Goal: Entertainment & Leisure: Consume media (video, audio)

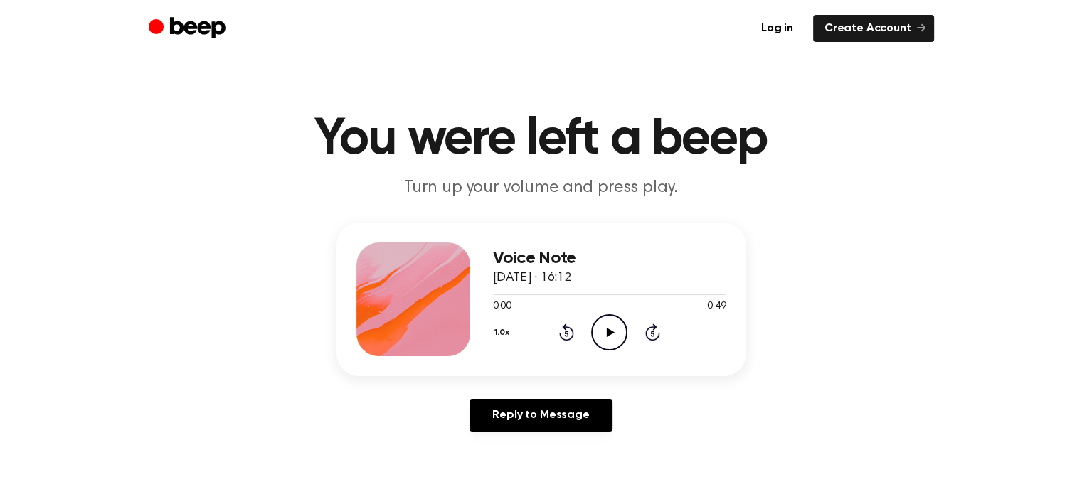
click at [610, 339] on icon "Play Audio" at bounding box center [609, 332] width 36 height 36
click at [599, 334] on icon "Play Audio" at bounding box center [609, 332] width 36 height 36
click at [614, 328] on icon "Pause Audio" at bounding box center [609, 332] width 36 height 36
click at [609, 325] on icon "Play Audio" at bounding box center [609, 332] width 36 height 36
click at [602, 336] on icon "Play Audio" at bounding box center [609, 332] width 36 height 36
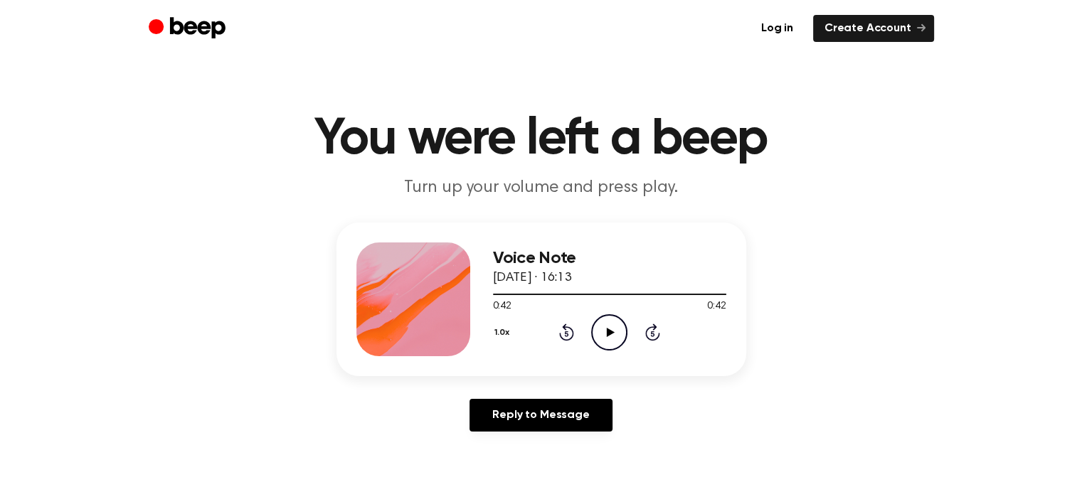
click at [608, 331] on icon at bounding box center [611, 332] width 8 height 9
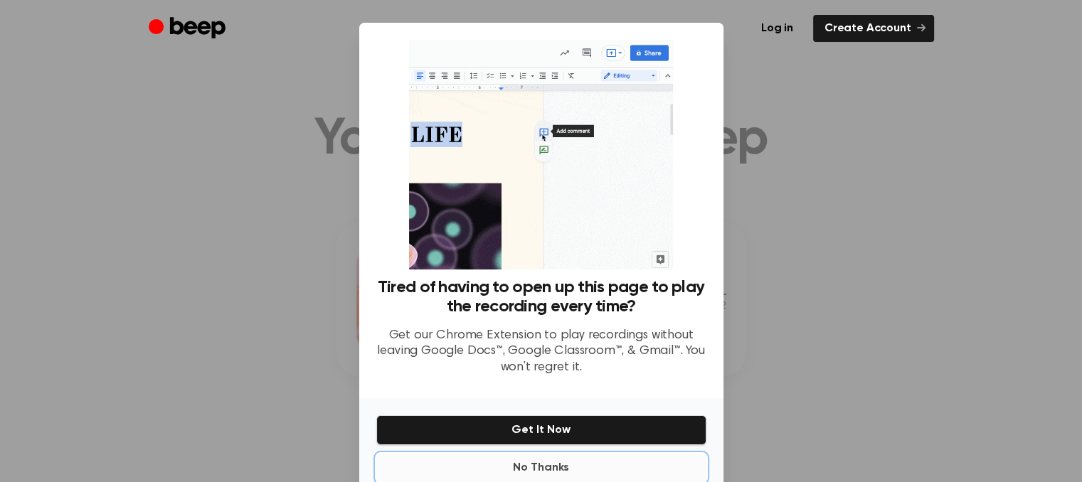
click at [530, 470] on button "No Thanks" at bounding box center [541, 468] width 330 height 28
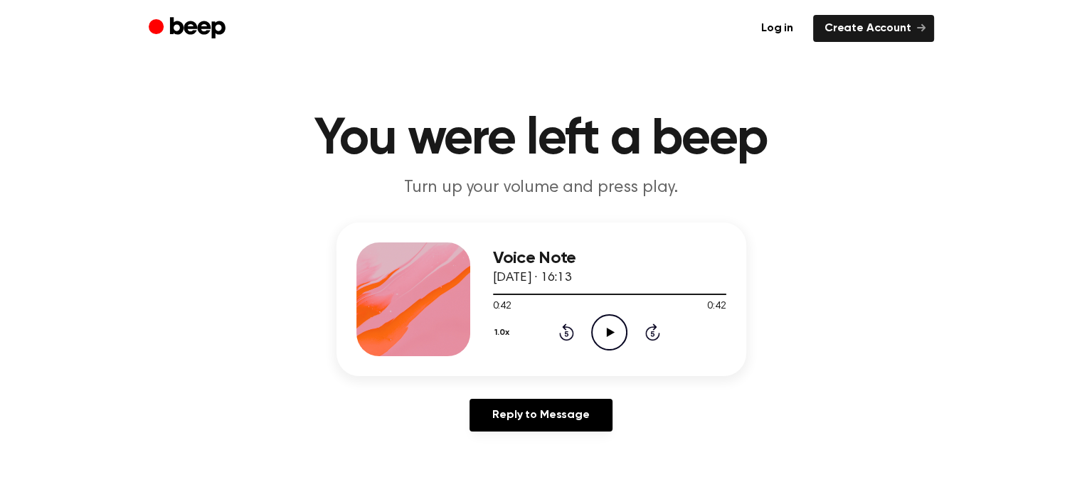
click at [614, 325] on icon "Play Audio" at bounding box center [609, 332] width 36 height 36
